Goal: Task Accomplishment & Management: Complete application form

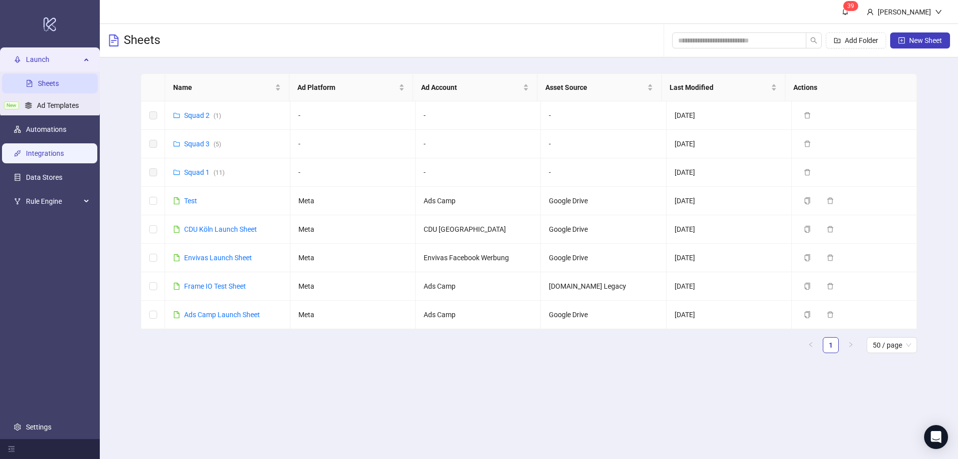
click at [50, 155] on link "Integrations" at bounding box center [45, 154] width 38 height 8
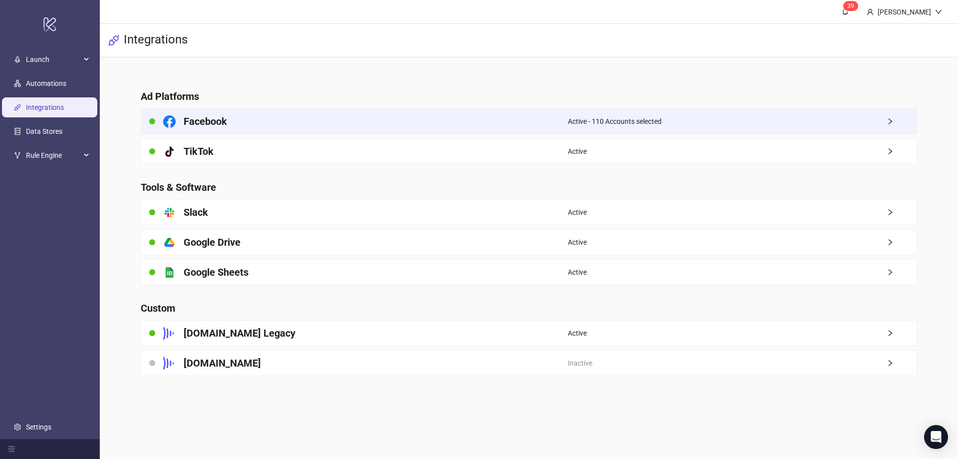
click at [247, 124] on div "Facebook" at bounding box center [354, 121] width 427 height 25
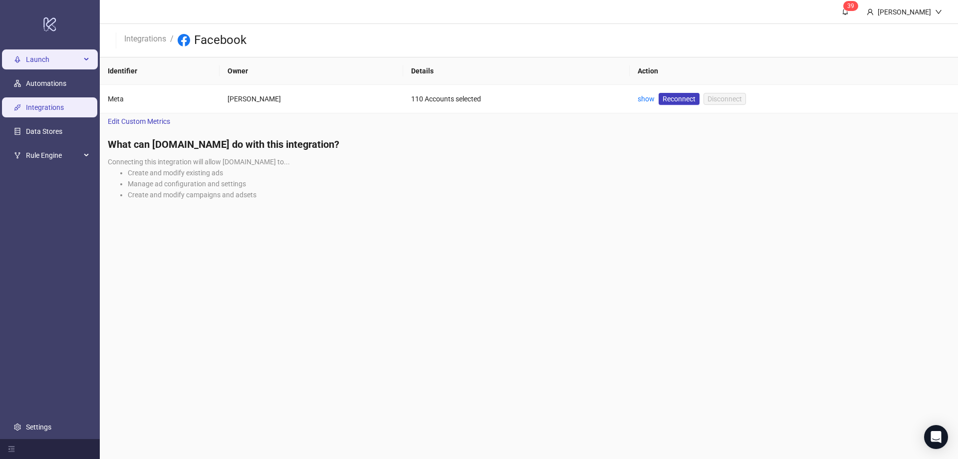
click at [52, 65] on span "Launch" at bounding box center [53, 60] width 55 height 20
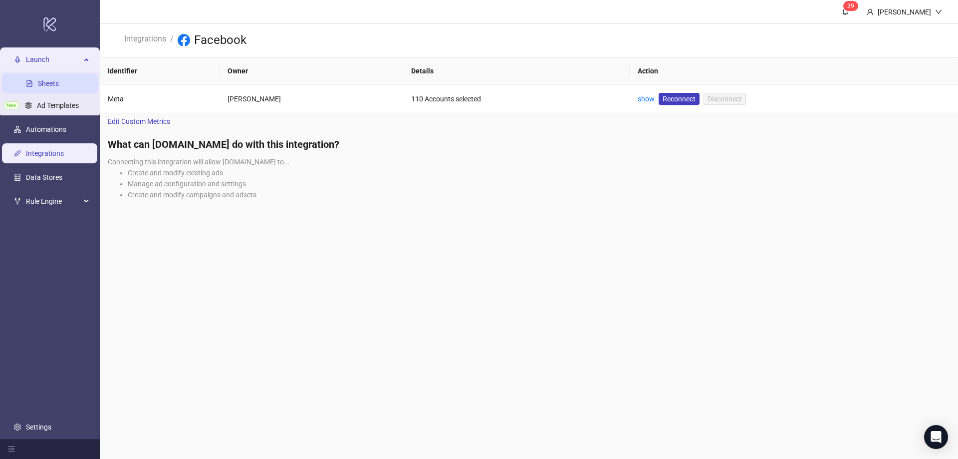
click at [48, 81] on link "Sheets" at bounding box center [48, 84] width 21 height 8
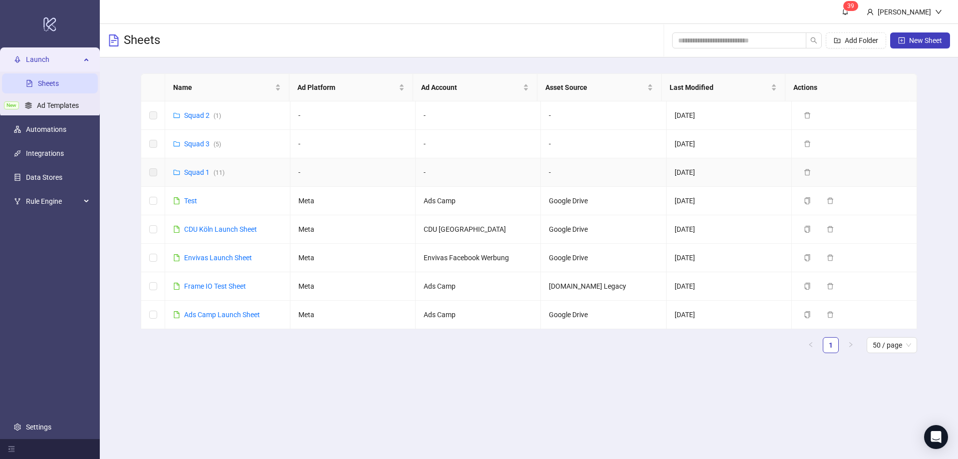
click at [205, 166] on td "Squad 1 ( 11 )" at bounding box center [227, 172] width 125 height 28
click at [202, 173] on link "Squad 1 ( 11 )" at bounding box center [204, 172] width 40 height 8
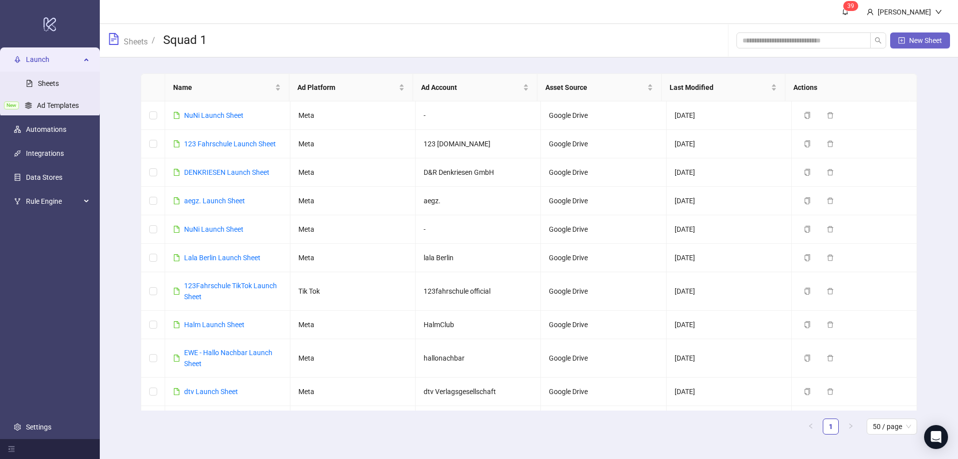
click at [931, 43] on span "New Sheet" at bounding box center [925, 40] width 33 height 8
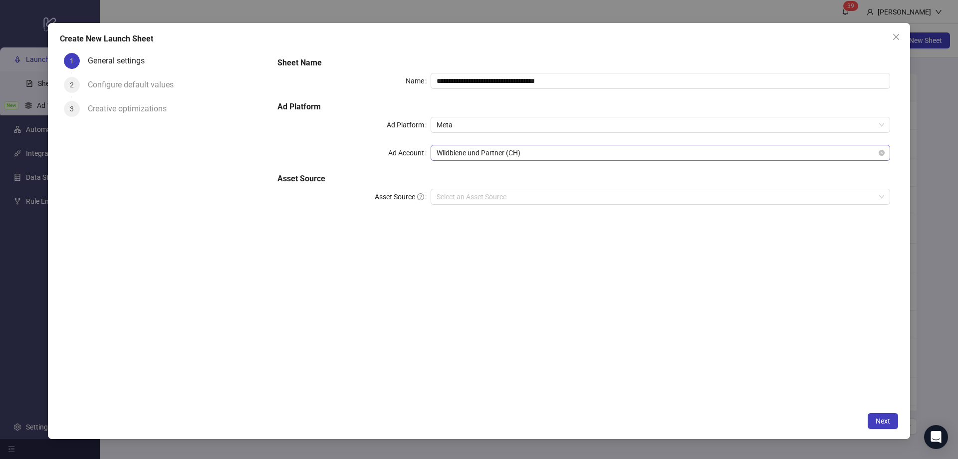
click at [475, 153] on span "Wildbiene und Partner (CH)" at bounding box center [661, 152] width 448 height 15
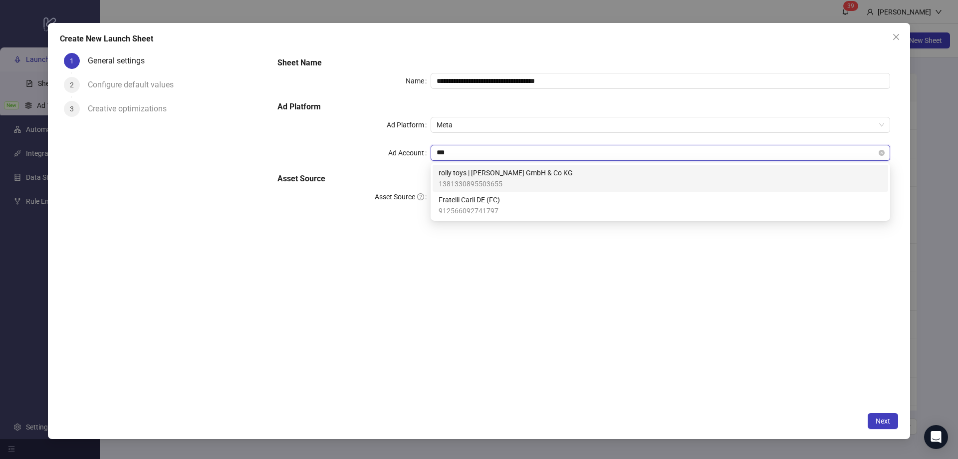
type input "****"
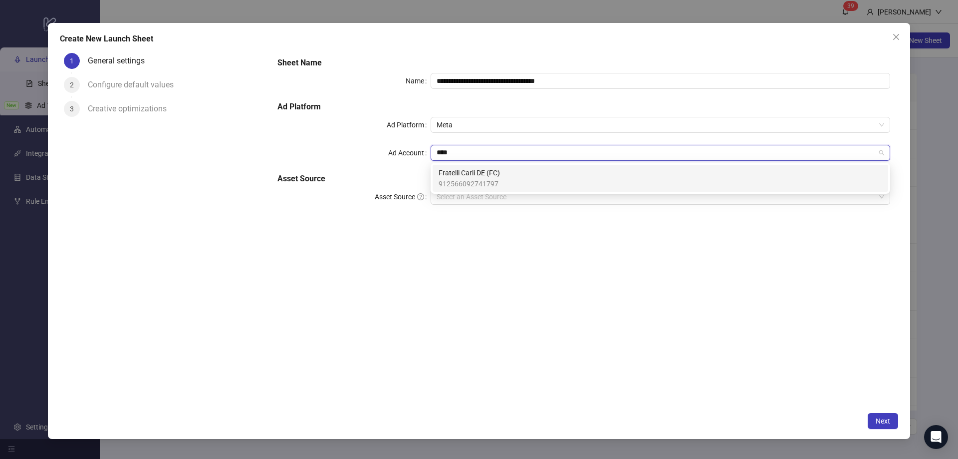
click at [483, 175] on span "Fratelli Carli DE (FC)" at bounding box center [469, 172] width 61 height 11
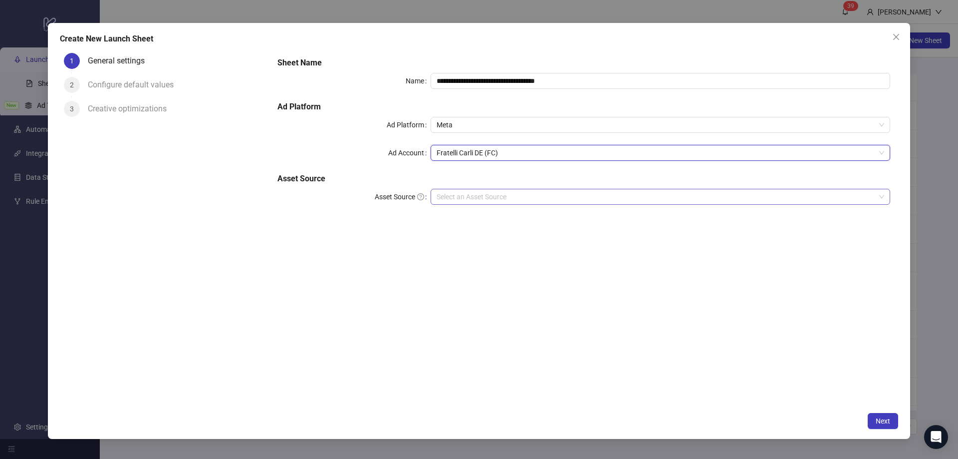
click at [473, 197] on input "Asset Source" at bounding box center [656, 196] width 439 height 15
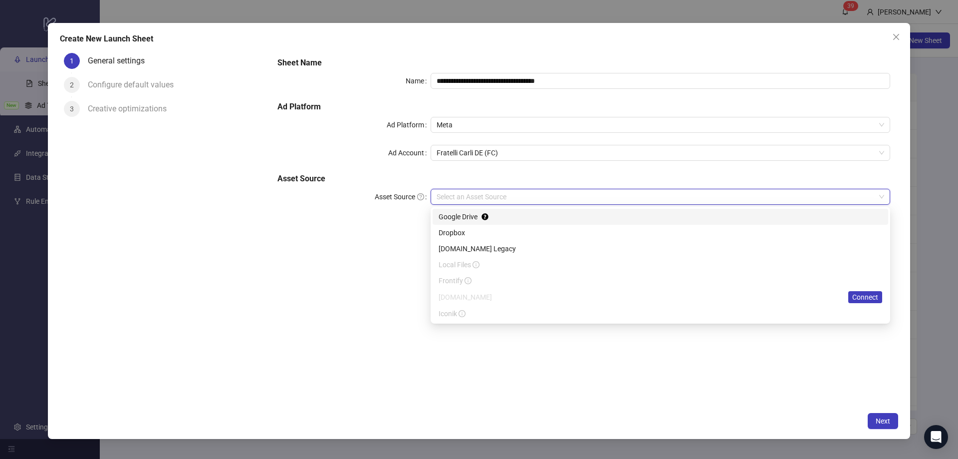
click at [466, 216] on div "Google Drive" at bounding box center [661, 216] width 444 height 11
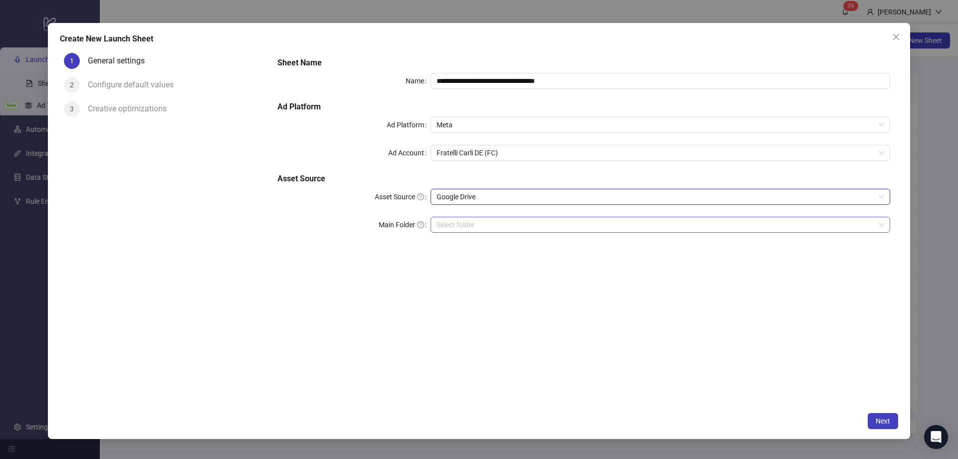
click at [465, 219] on input "Main Folder" at bounding box center [656, 224] width 439 height 15
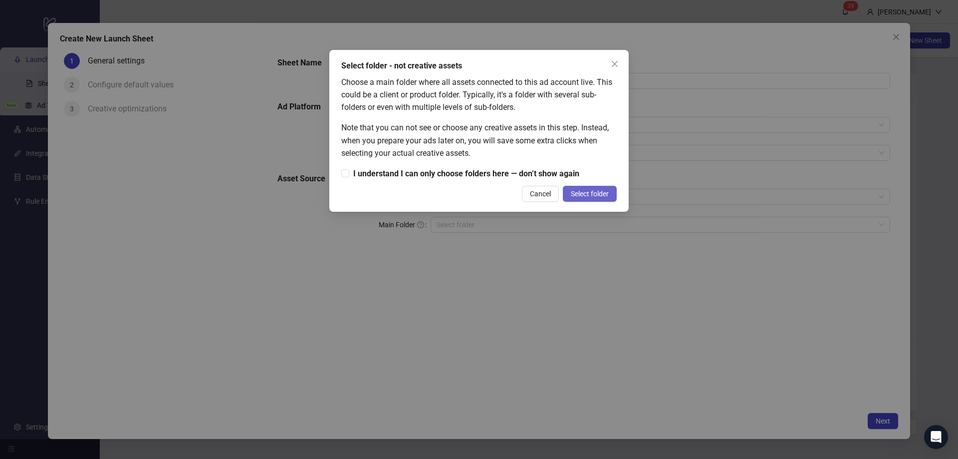
click at [591, 190] on span "Select folder" at bounding box center [590, 194] width 38 height 8
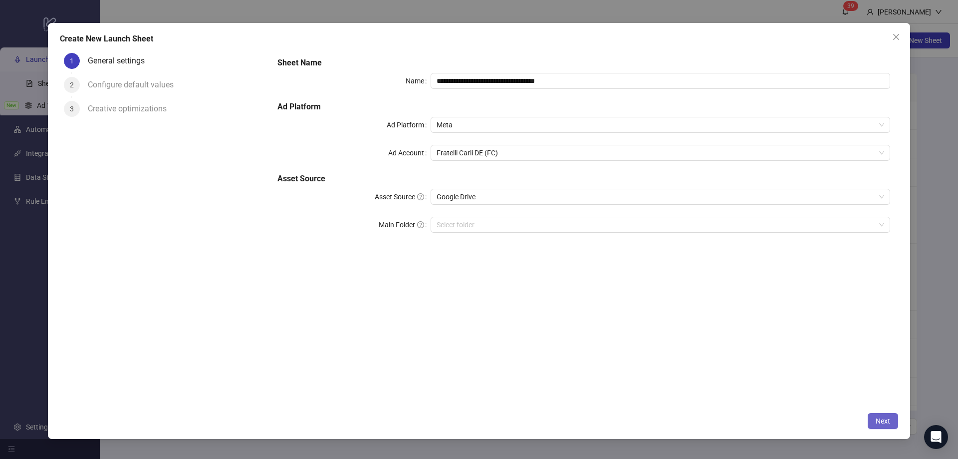
click at [888, 419] on span "Next" at bounding box center [883, 421] width 14 height 8
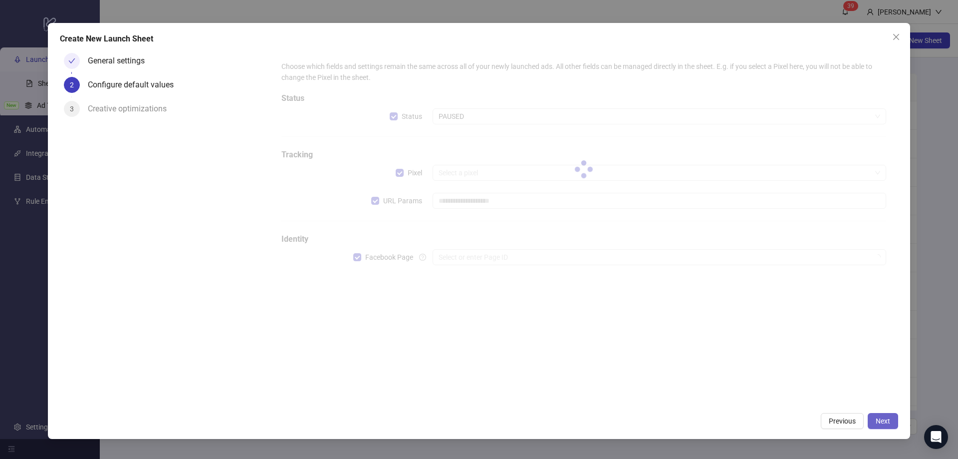
type input "**********"
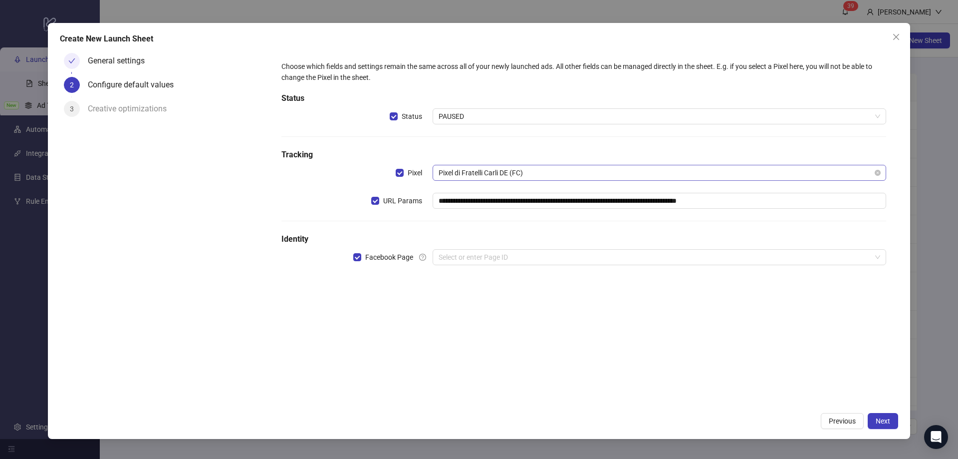
click at [489, 179] on span "Pixel di Fratelli Carli DE (FC)" at bounding box center [660, 172] width 442 height 15
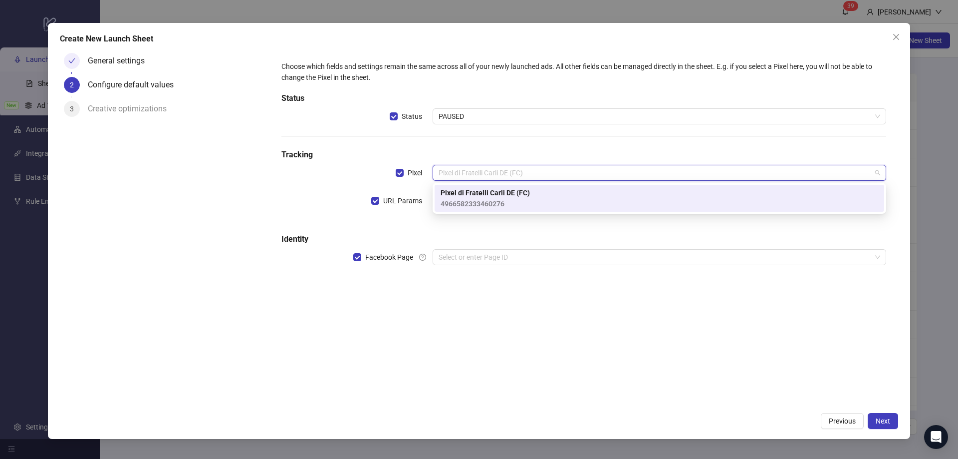
click at [506, 196] on span "Pixel di Fratelli Carli DE (FC)" at bounding box center [485, 192] width 89 height 11
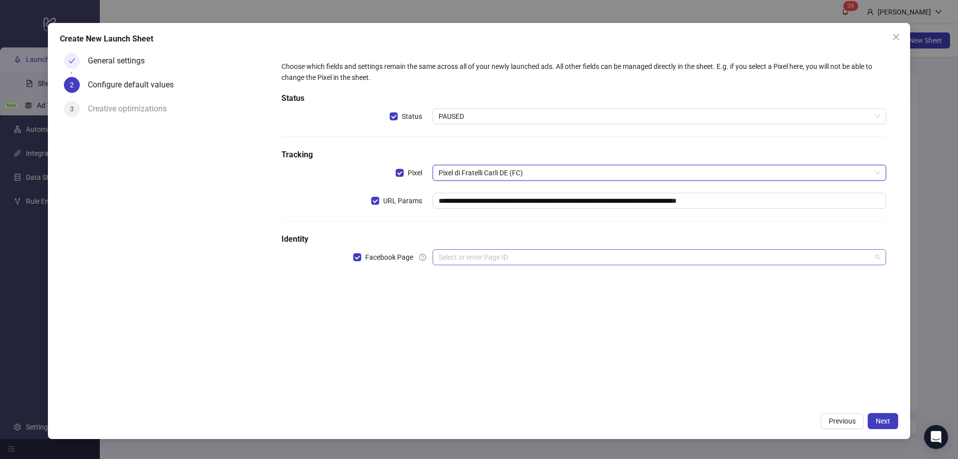
click at [476, 255] on input "search" at bounding box center [655, 257] width 433 height 15
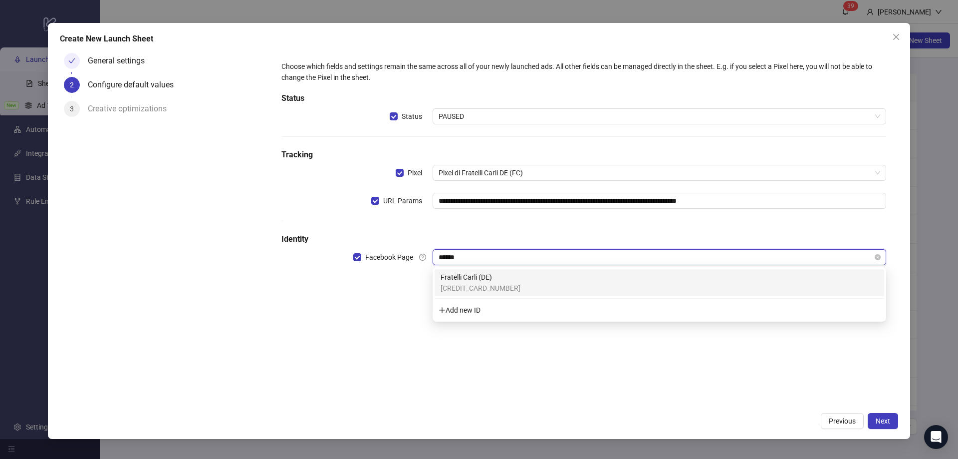
type input "*******"
click at [482, 282] on span "[CREDIT_CARD_NUMBER]" at bounding box center [481, 287] width 80 height 11
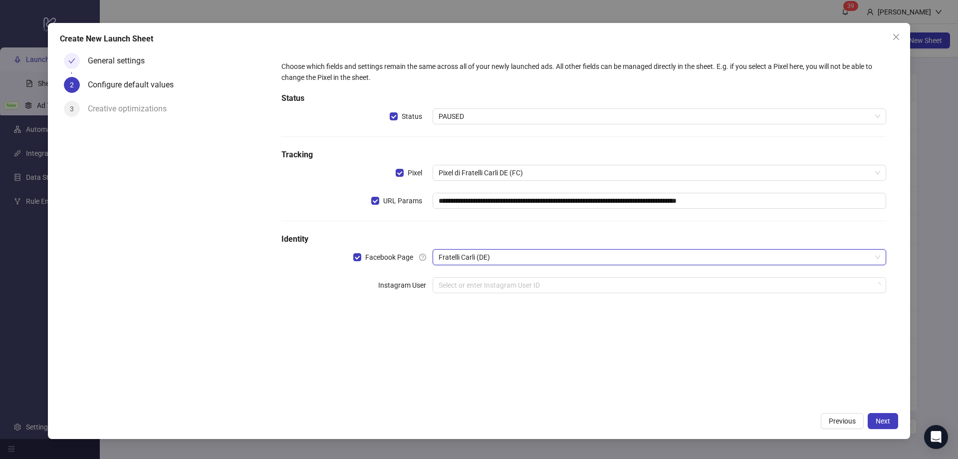
click at [482, 282] on input "search" at bounding box center [655, 284] width 433 height 15
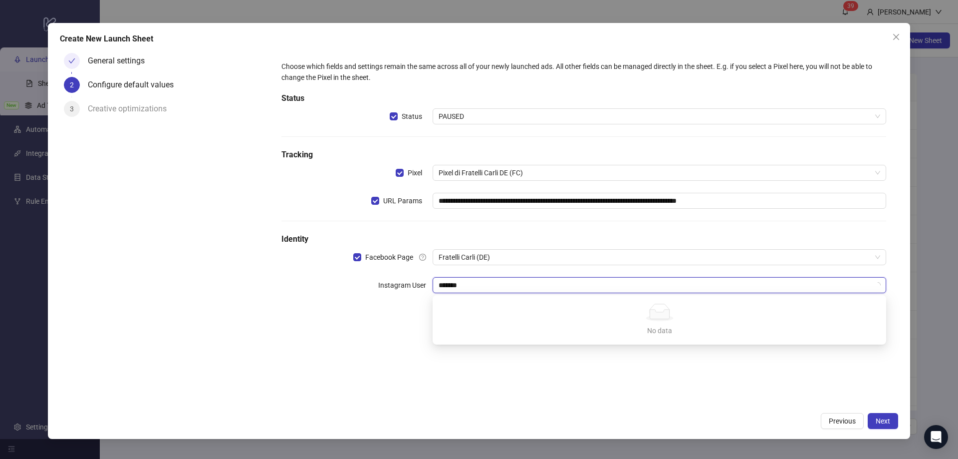
type input "*******"
click at [375, 334] on div "**********" at bounding box center [583, 228] width 629 height 358
click at [469, 289] on input "search" at bounding box center [655, 284] width 433 height 15
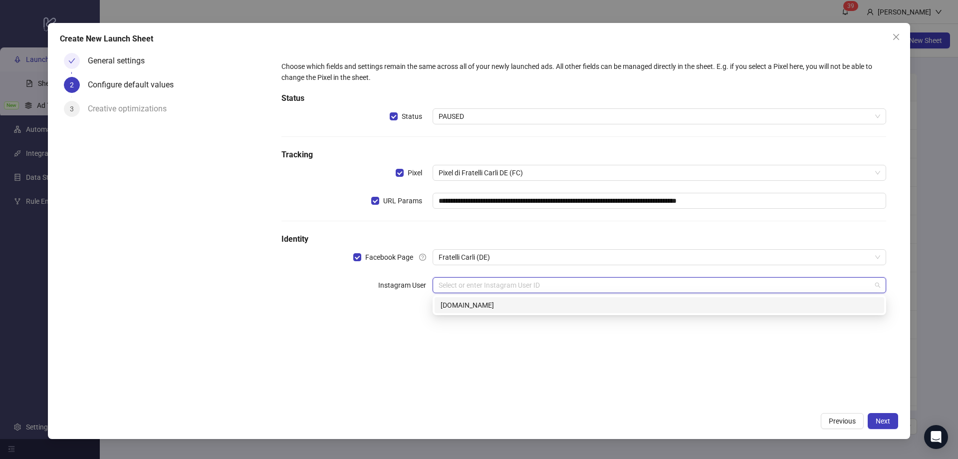
click at [474, 302] on div "[DOMAIN_NAME]" at bounding box center [660, 304] width 438 height 11
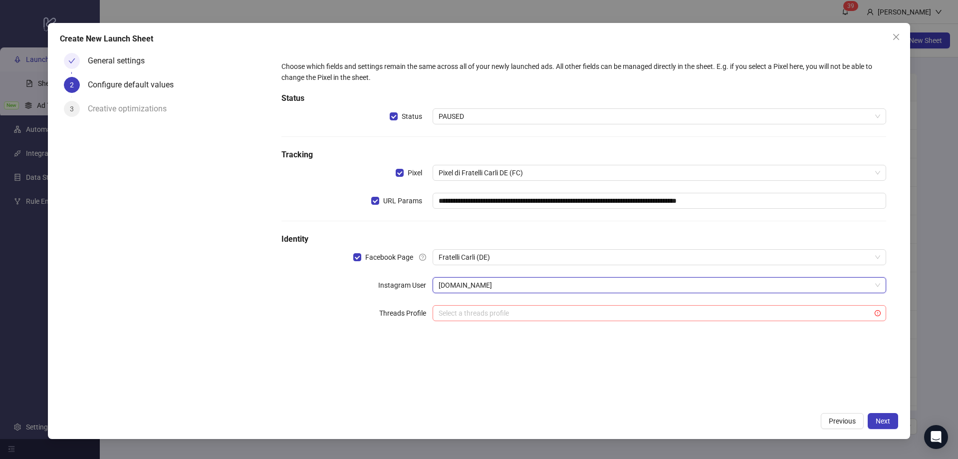
click at [465, 312] on input "search" at bounding box center [655, 312] width 433 height 15
click at [380, 351] on div "**********" at bounding box center [583, 228] width 629 height 358
click at [464, 310] on input "search" at bounding box center [655, 312] width 433 height 15
click at [416, 340] on div "**********" at bounding box center [583, 197] width 621 height 288
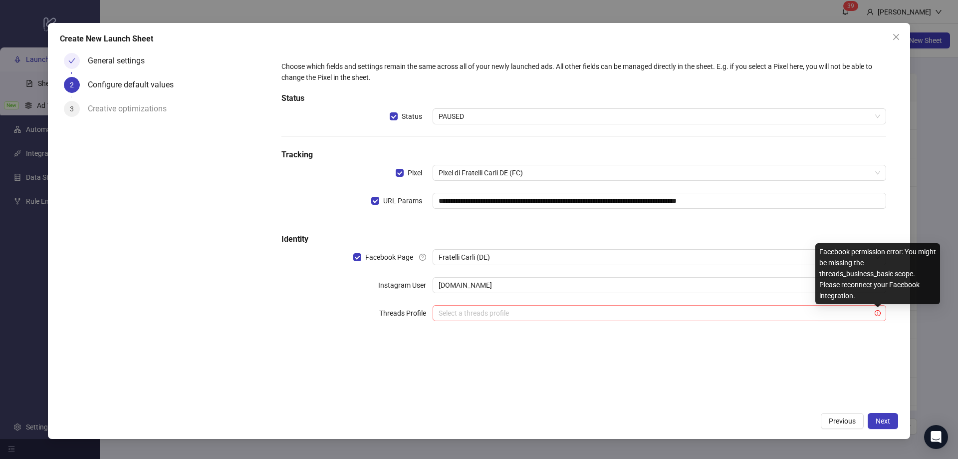
click at [878, 312] on icon "exclamation-circle" at bounding box center [878, 313] width 6 height 6
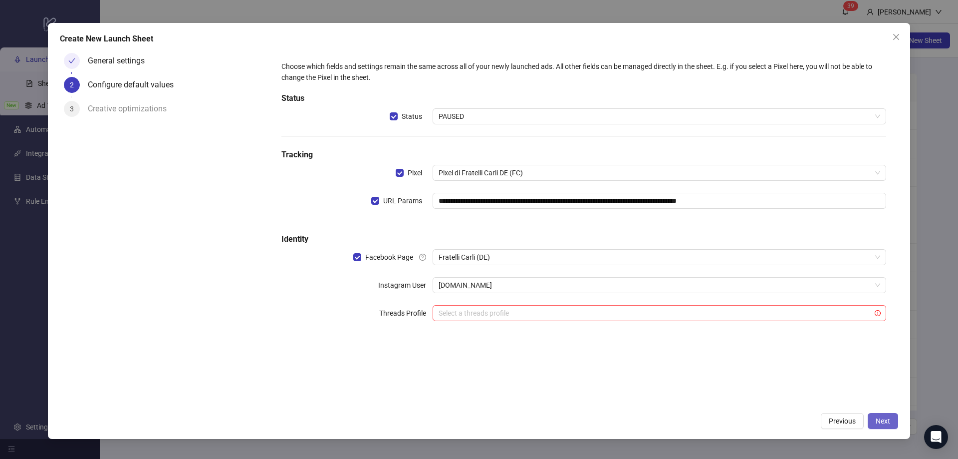
click at [884, 415] on button "Next" at bounding box center [883, 421] width 30 height 16
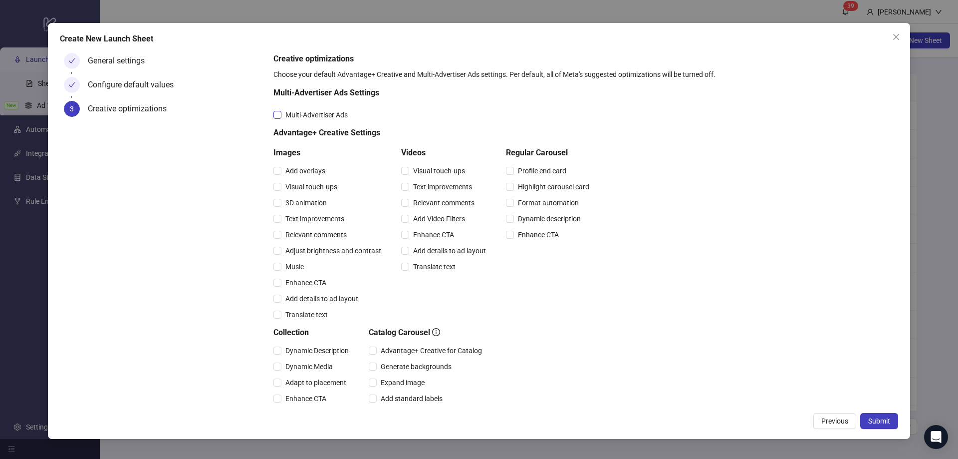
click at [275, 120] on label "Multi-Advertiser Ads" at bounding box center [312, 114] width 78 height 11
click at [290, 250] on span "Adjust brightness and contrast" at bounding box center [333, 250] width 104 height 11
click at [301, 235] on span "Relevant comments" at bounding box center [315, 234] width 69 height 11
click at [435, 203] on span "Relevant comments" at bounding box center [443, 202] width 69 height 11
click at [296, 281] on span "Enhance CTA" at bounding box center [305, 282] width 49 height 11
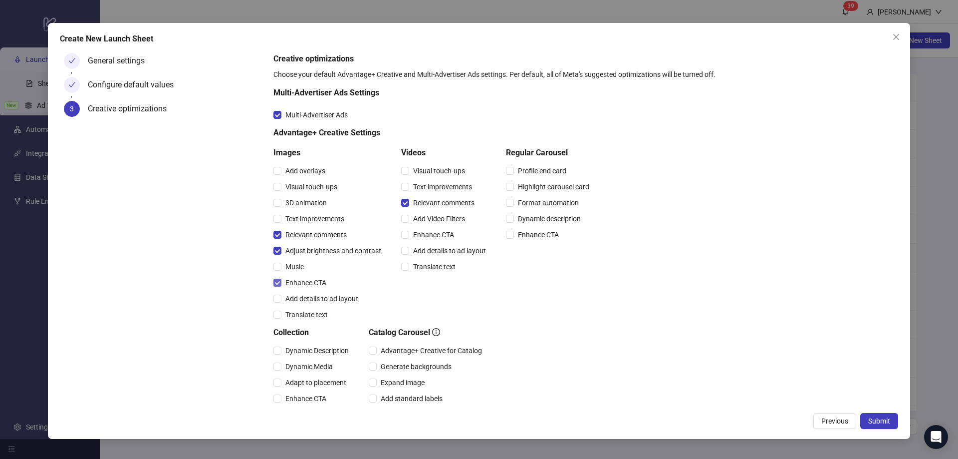
click at [294, 280] on span "Enhance CTA" at bounding box center [305, 282] width 49 height 11
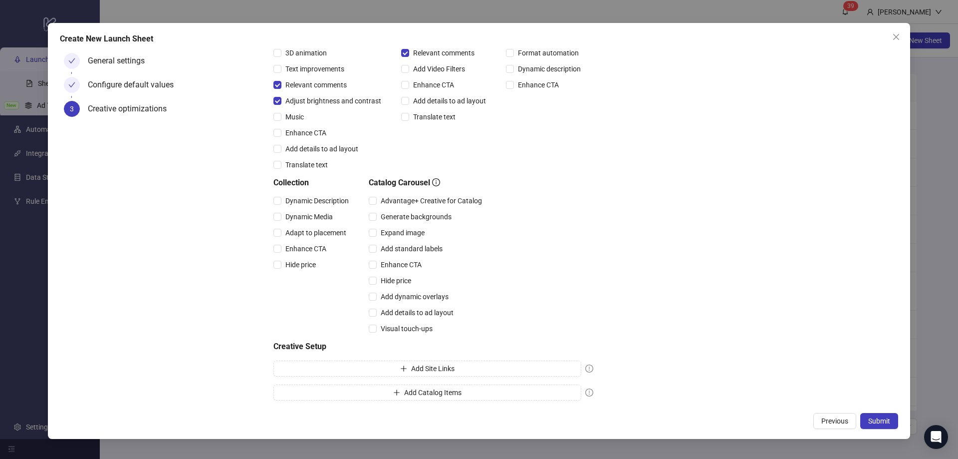
scroll to position [151, 0]
click at [872, 420] on span "Submit" at bounding box center [879, 421] width 22 height 8
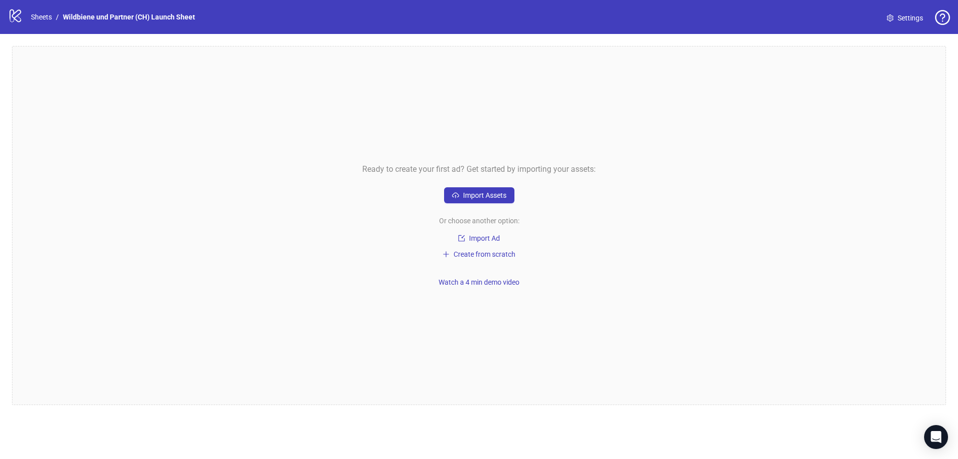
click at [887, 11] on link "Settings" at bounding box center [905, 18] width 52 height 16
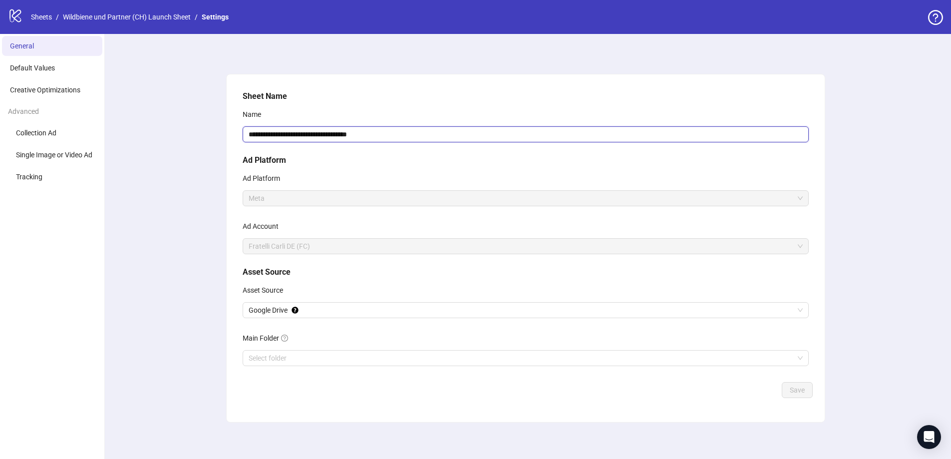
drag, startPoint x: 333, startPoint y: 135, endPoint x: 158, endPoint y: 130, distance: 174.7
click at [160, 132] on div "**********" at bounding box center [525, 248] width 851 height 428
type input "**********"
click at [804, 392] on span "Save" at bounding box center [797, 390] width 15 height 8
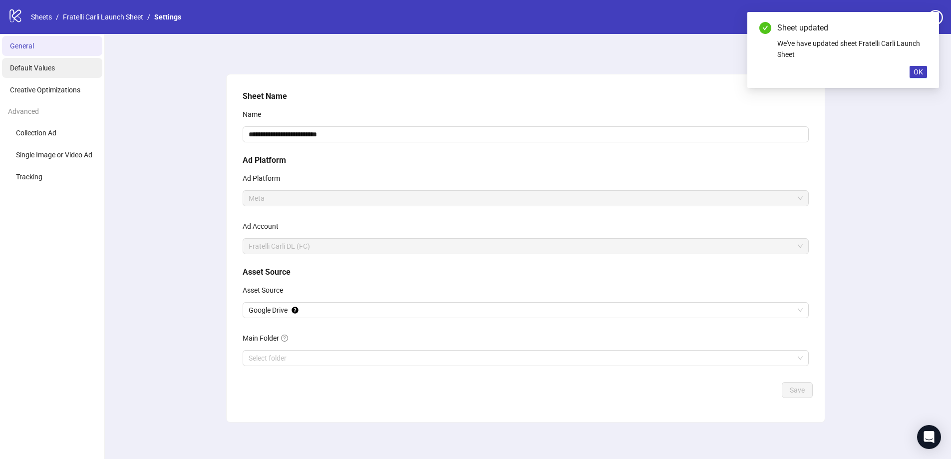
click at [33, 73] on li "Default Values" at bounding box center [52, 68] width 100 height 20
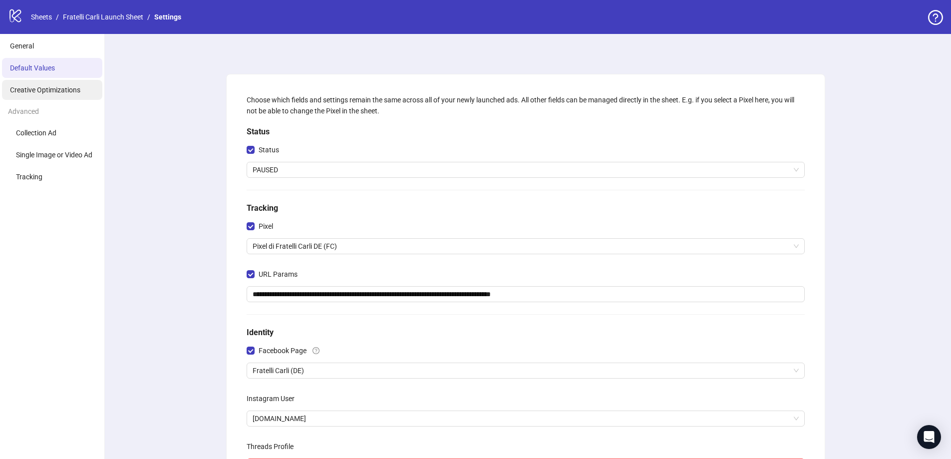
click at [49, 92] on span "Creative Optimizations" at bounding box center [45, 90] width 70 height 8
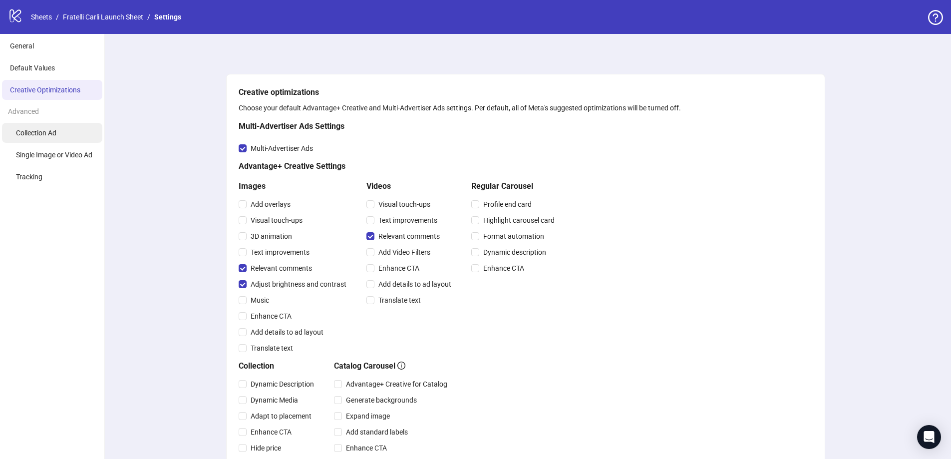
click at [56, 130] on span "Collection Ad" at bounding box center [36, 133] width 40 height 8
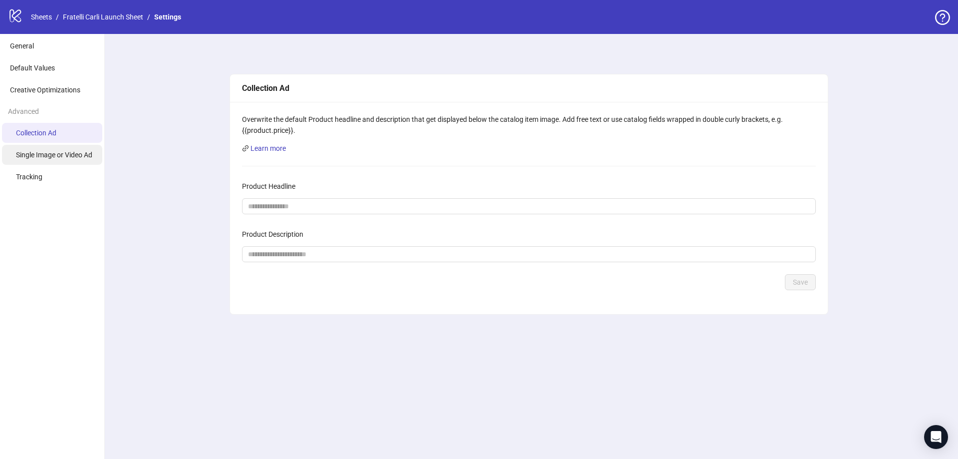
click at [57, 149] on li "Single Image or Video Ad" at bounding box center [52, 155] width 100 height 20
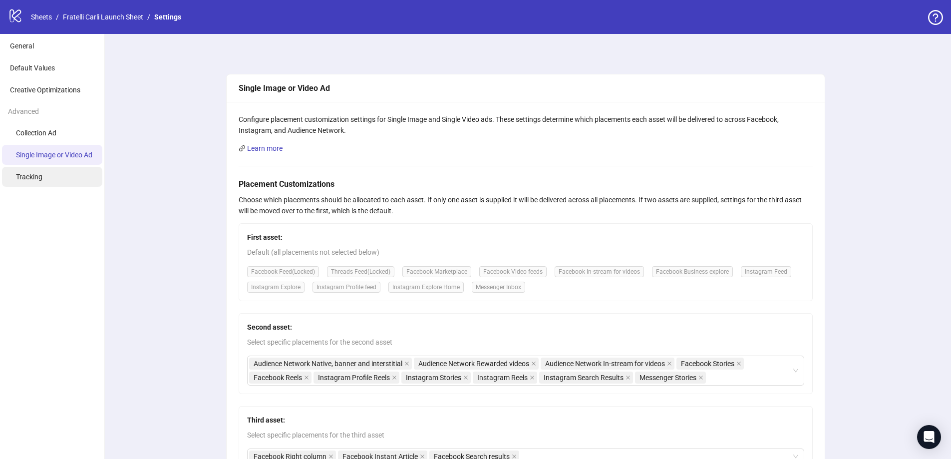
click at [55, 177] on li "Tracking" at bounding box center [52, 177] width 100 height 20
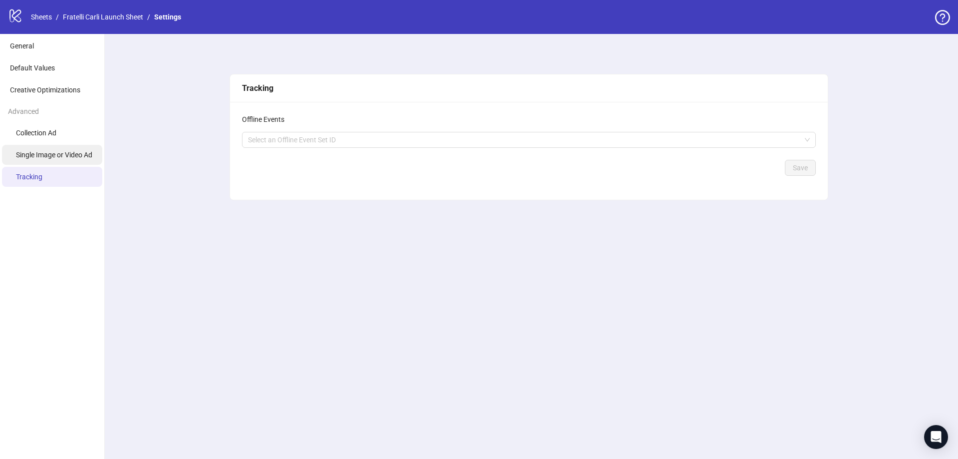
click at [57, 163] on li "Single Image or Video Ad" at bounding box center [52, 155] width 100 height 20
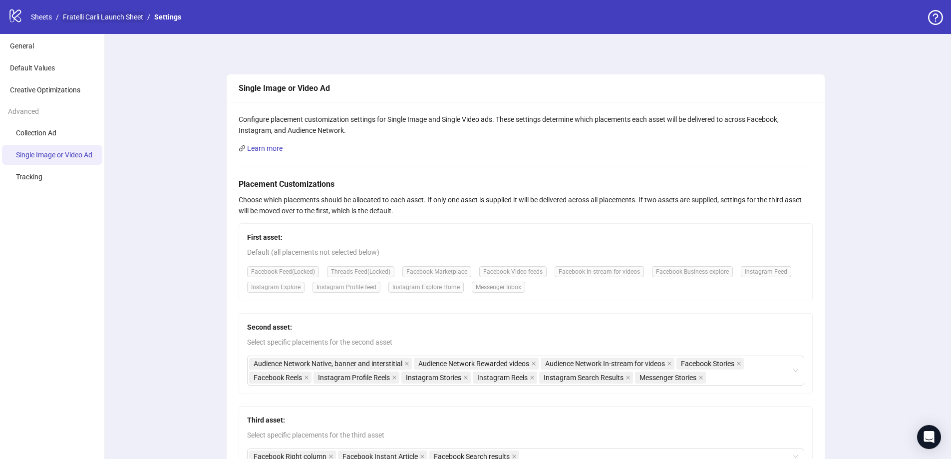
click at [103, 17] on link "Fratelli Carli Launch Sheet" at bounding box center [103, 16] width 84 height 11
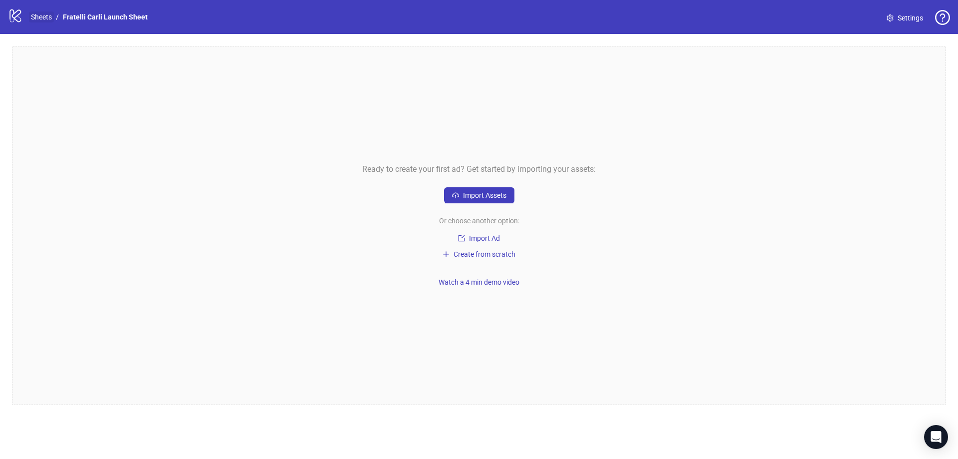
click at [39, 19] on link "Sheets" at bounding box center [41, 16] width 25 height 11
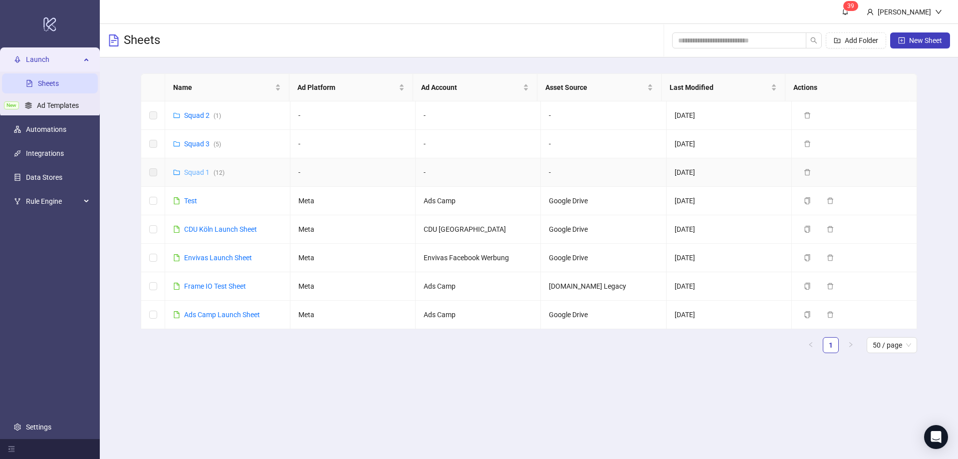
click at [188, 175] on link "Squad 1 ( 12 )" at bounding box center [204, 172] width 40 height 8
